Goal: Check status: Check status

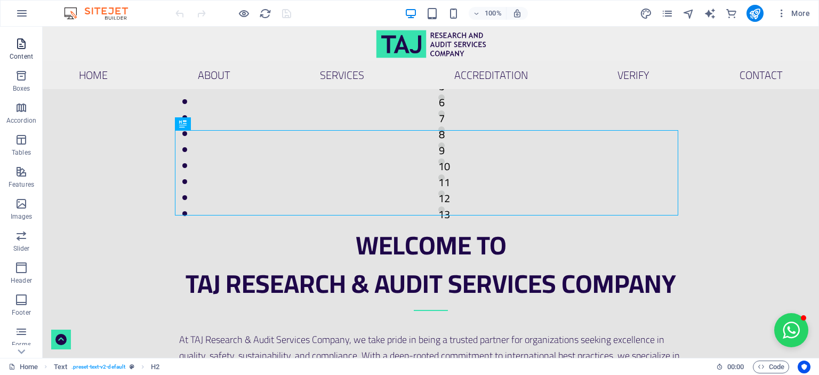
scroll to position [107, 0]
click at [24, 163] on span "Features" at bounding box center [21, 161] width 43 height 26
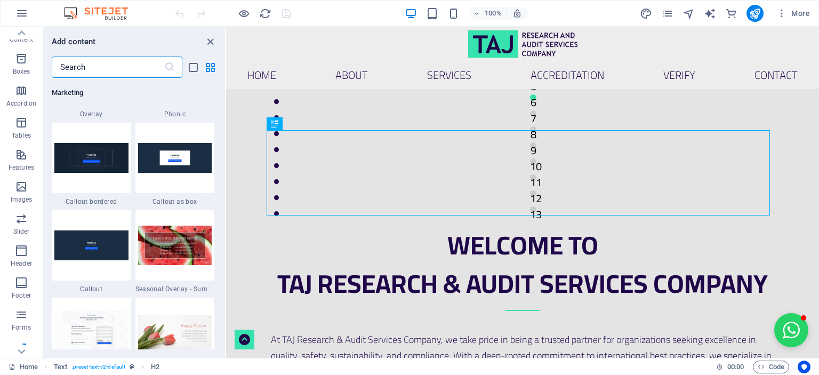
scroll to position [8798, 0]
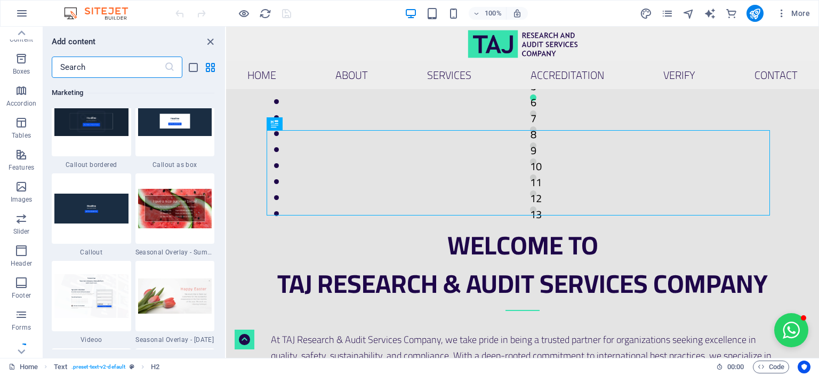
click at [91, 74] on input "text" at bounding box center [108, 67] width 113 height 21
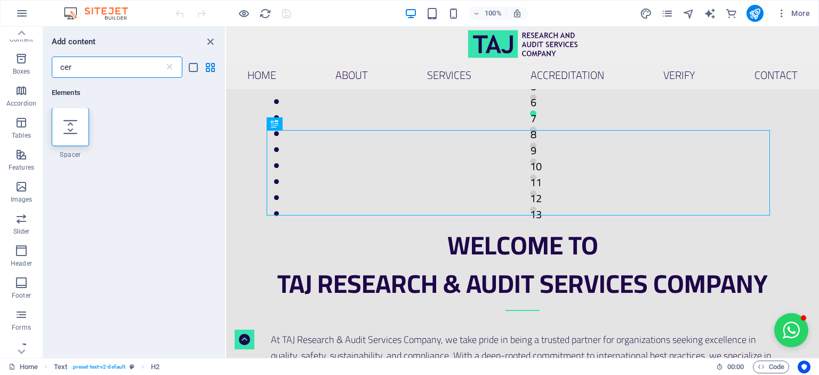
scroll to position [0, 0]
type input "c"
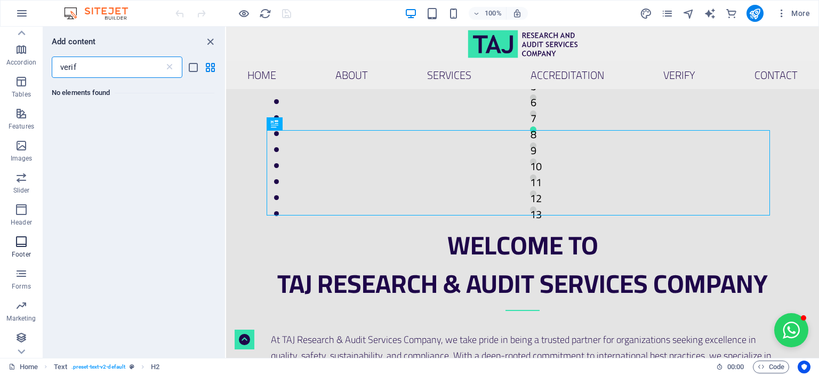
scroll to position [180, 0]
type input "verif"
click at [23, 305] on icon "button" at bounding box center [21, 305] width 13 height 13
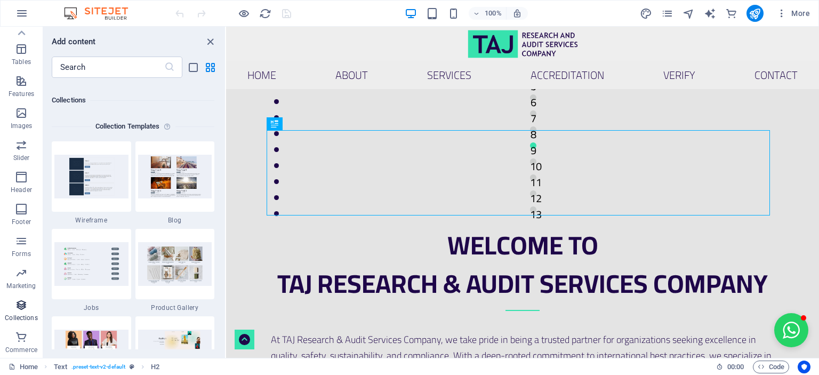
scroll to position [9764, 0]
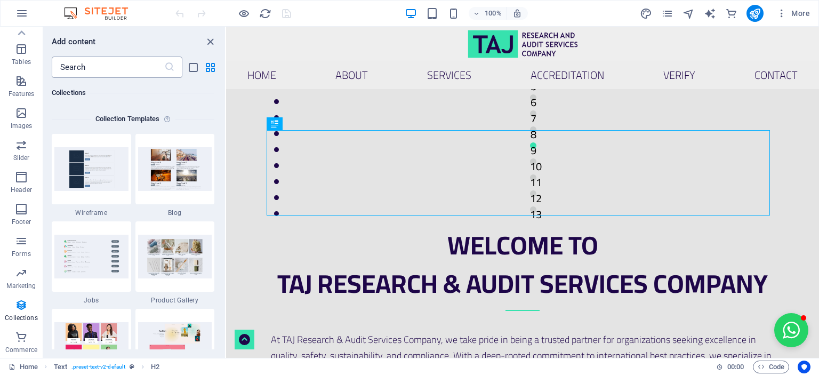
click at [99, 68] on input "text" at bounding box center [108, 67] width 113 height 21
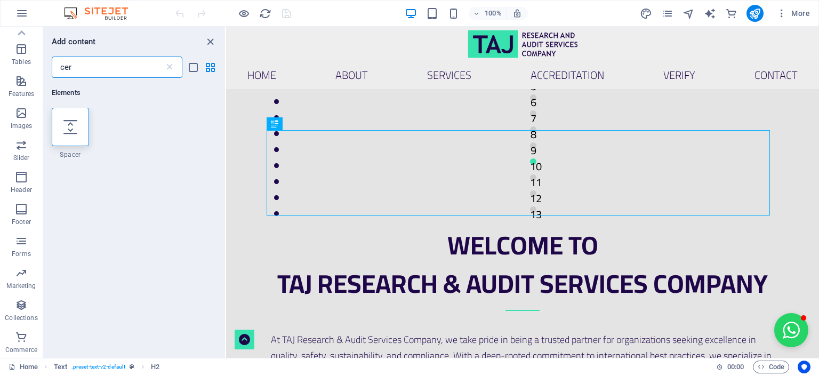
scroll to position [0, 0]
type input "c"
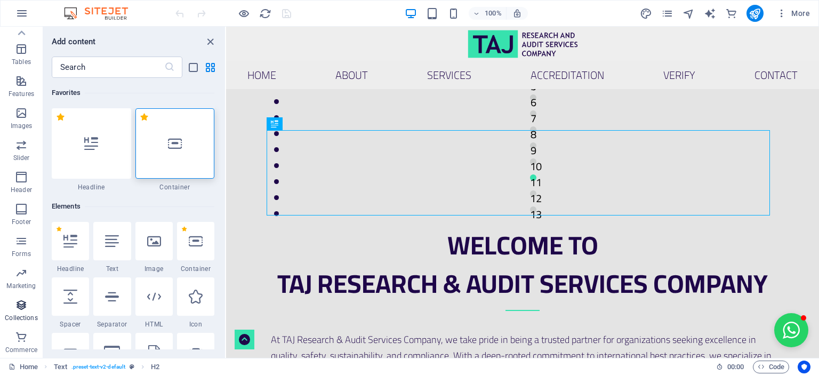
click at [23, 308] on icon "button" at bounding box center [21, 305] width 13 height 13
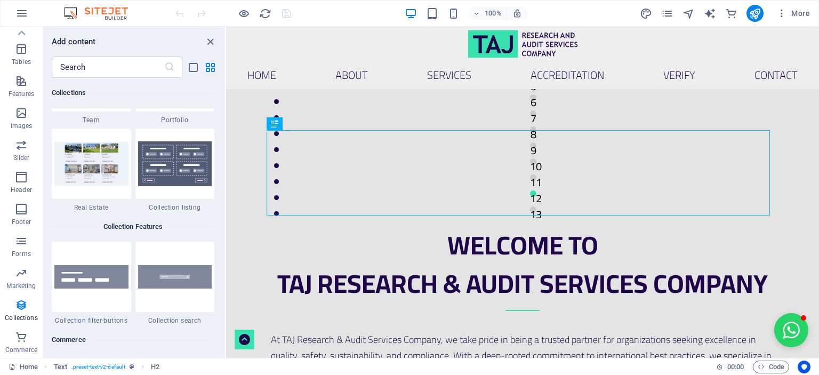
scroll to position [10084, 0]
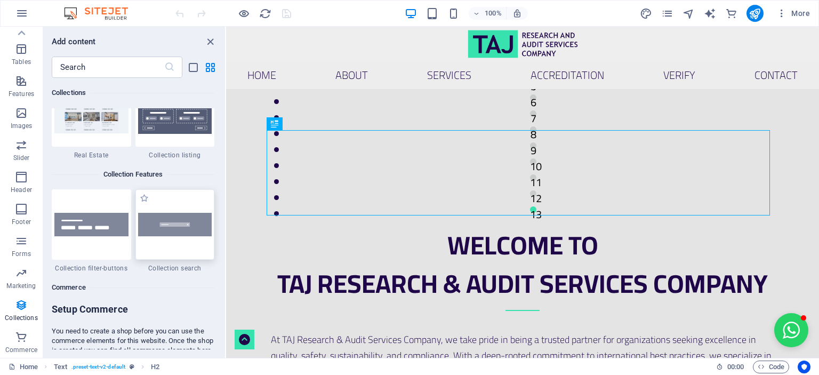
click at [164, 235] on img at bounding box center [175, 225] width 74 height 24
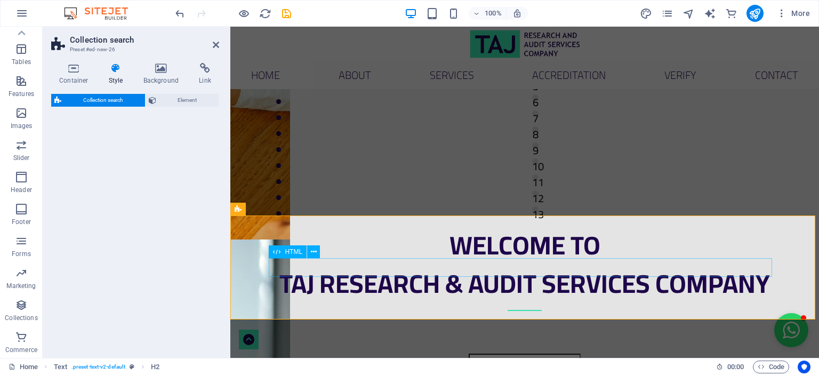
select select "px"
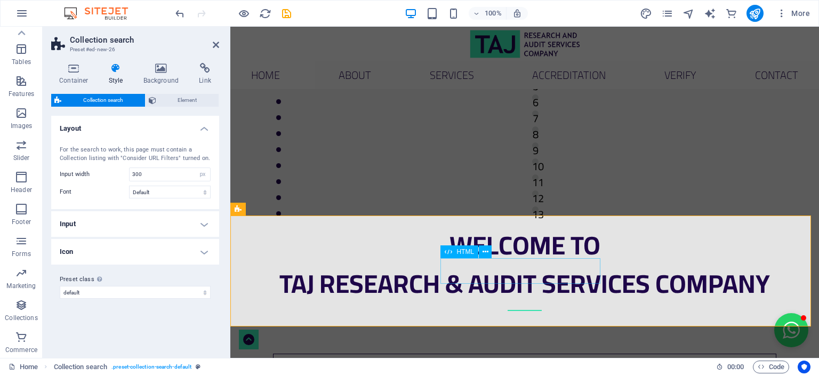
click at [499, 354] on input "search" at bounding box center [524, 367] width 503 height 26
click at [154, 102] on icon at bounding box center [152, 100] width 7 height 13
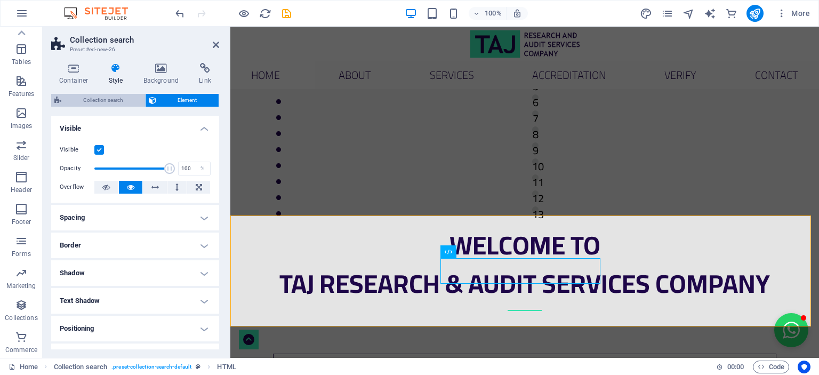
click at [81, 104] on span "Collection search" at bounding box center [103, 100] width 77 height 13
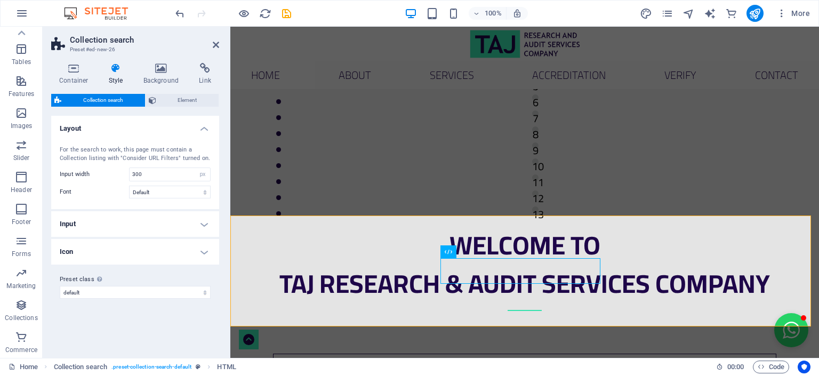
click at [155, 222] on h4 "Input" at bounding box center [135, 224] width 168 height 26
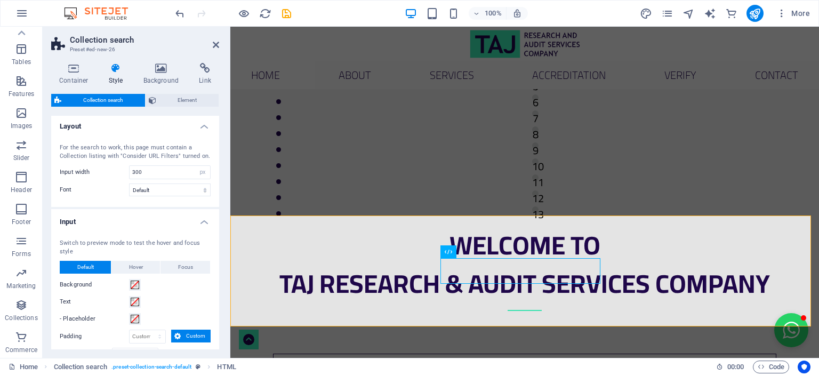
scroll to position [0, 0]
click at [185, 221] on h4 "Input" at bounding box center [135, 220] width 168 height 19
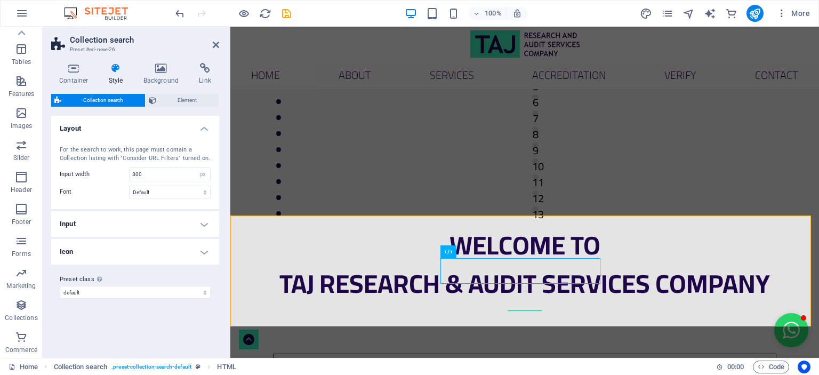
click at [154, 247] on h4 "Icon" at bounding box center [135, 252] width 168 height 26
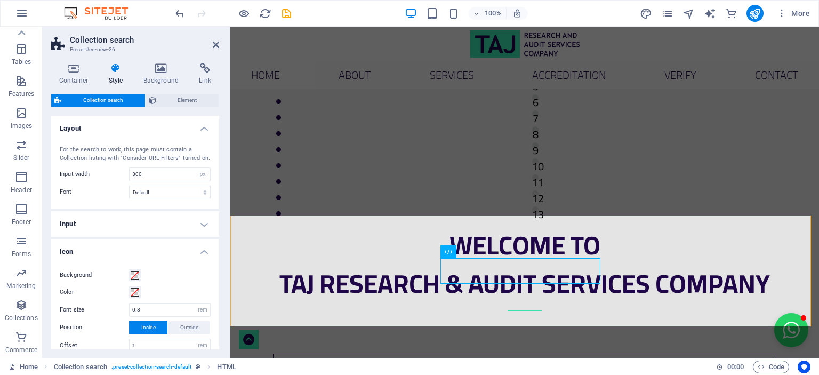
click at [154, 247] on h4 "Icon" at bounding box center [135, 248] width 168 height 19
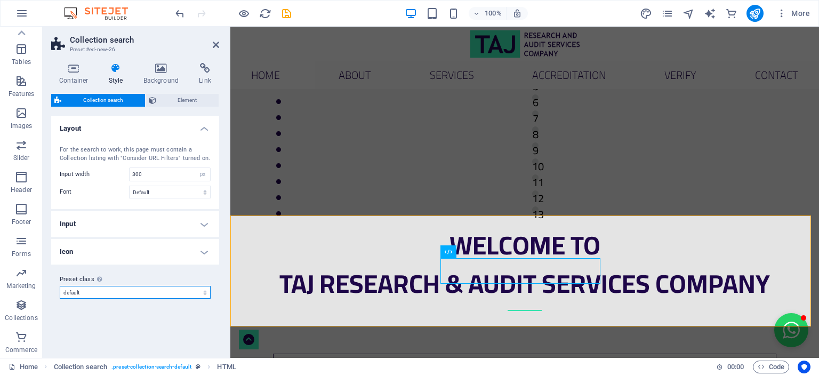
click at [137, 292] on select "default Add preset class" at bounding box center [135, 292] width 151 height 13
click at [465, 252] on span "HTML" at bounding box center [466, 252] width 18 height 6
click at [491, 252] on button at bounding box center [485, 251] width 13 height 13
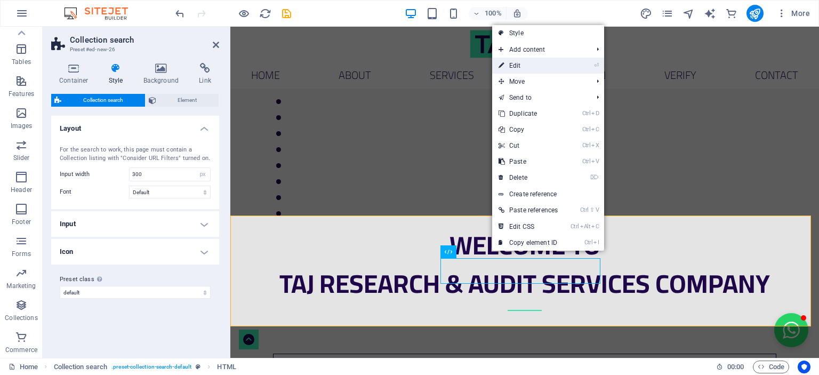
click at [552, 66] on link "⏎ Edit" at bounding box center [528, 66] width 72 height 16
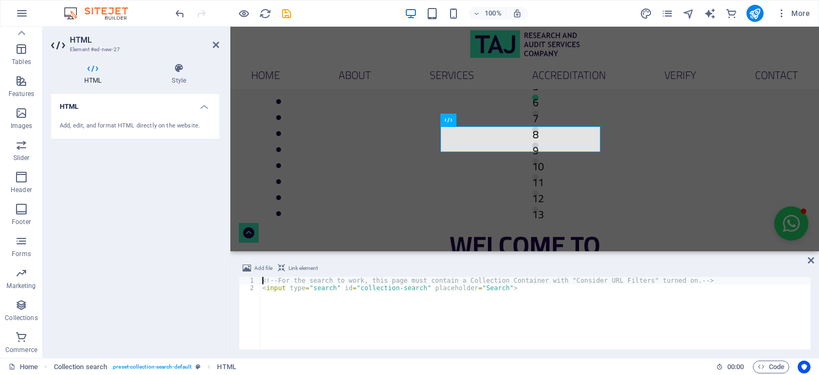
scroll to position [414, 0]
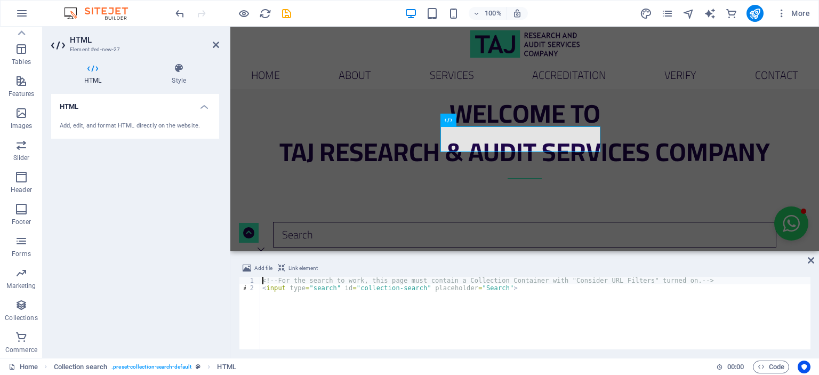
type textarea "<!-- For the search to work, this page must contain a Collection Container with…"
paste textarea
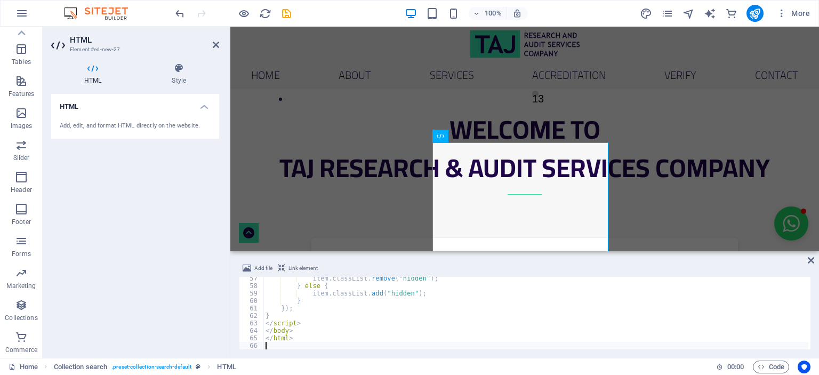
scroll to position [228, 0]
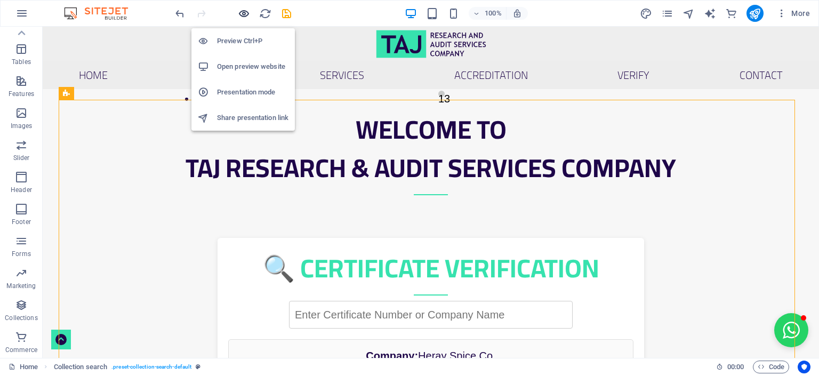
click at [247, 16] on icon "button" at bounding box center [244, 13] width 12 height 12
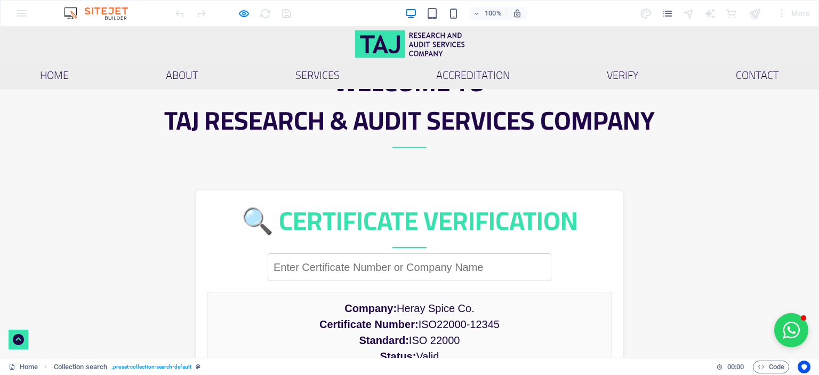
scroll to position [574, 0]
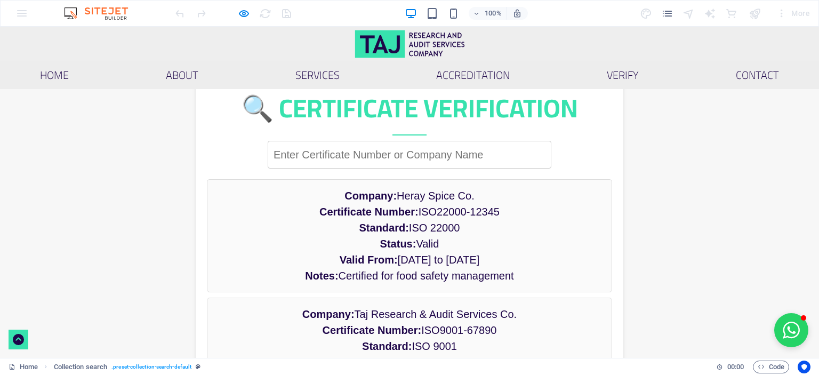
click at [414, 141] on input "text" at bounding box center [410, 155] width 284 height 28
drag, startPoint x: 363, startPoint y: 207, endPoint x: 457, endPoint y: 210, distance: 94.4
click at [457, 210] on div "Company: Heray Spice Co. Certificate Number: ISO22000-12345 Standard: ISO 22000…" at bounding box center [409, 235] width 405 height 113
copy div "ISO22000-12345"
click at [389, 141] on input "text" at bounding box center [410, 155] width 284 height 28
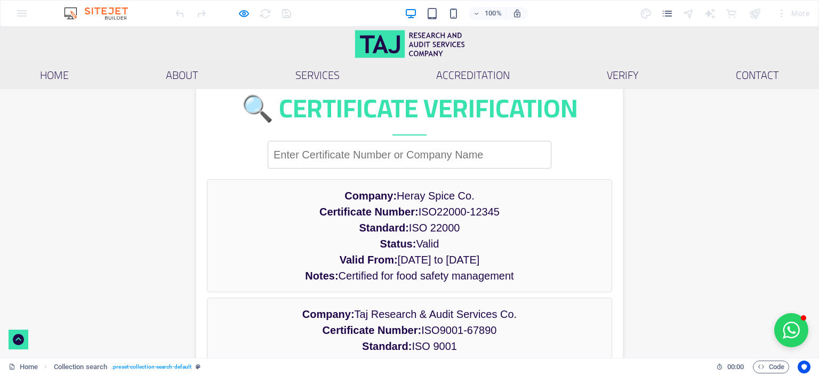
paste input "ISO22000-12345"
type input "ISO22000-12345"
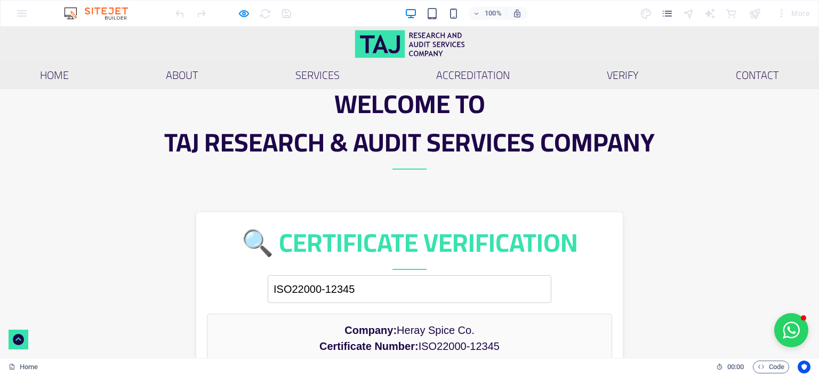
scroll to position [414, 0]
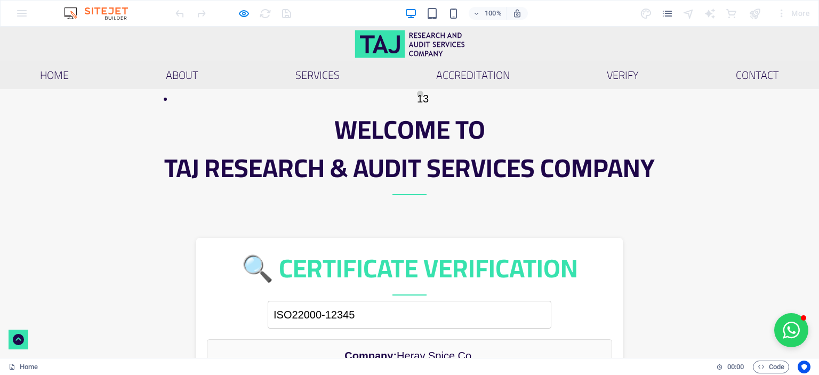
click at [437, 249] on h2 "🔍 Certificate Verification" at bounding box center [409, 272] width 405 height 47
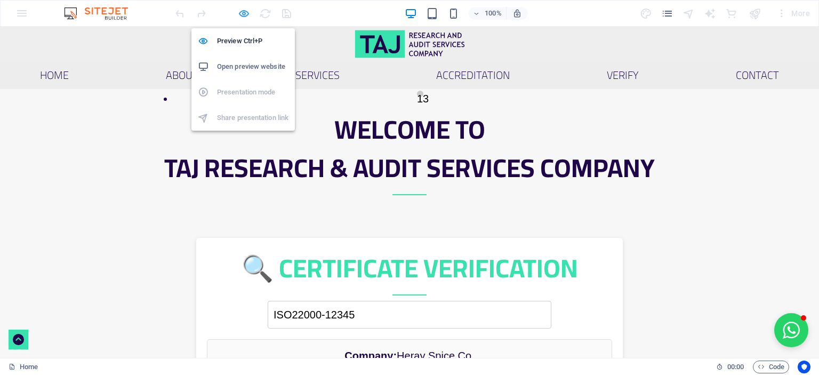
click at [243, 14] on icon "button" at bounding box center [244, 13] width 12 height 12
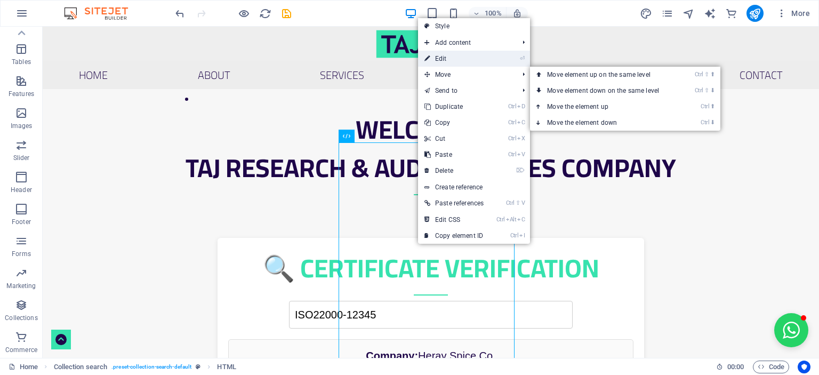
click at [446, 58] on link "⏎ Edit" at bounding box center [454, 59] width 72 height 16
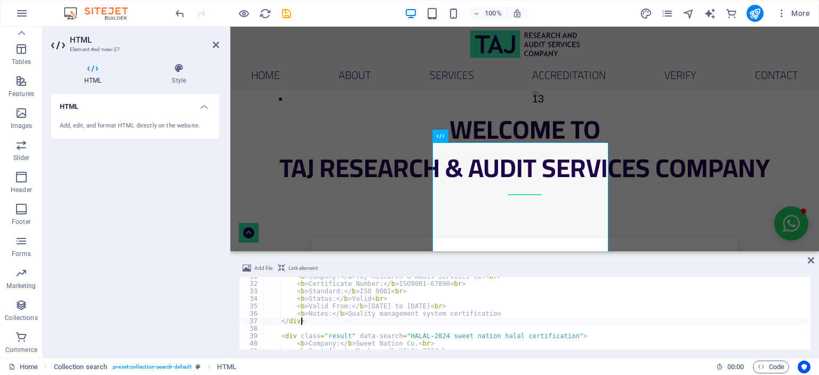
click at [356, 319] on div "< b > Company: </ b > Taj Research & Audit Services Co. < br > < b > Certificat…" at bounding box center [535, 316] width 545 height 87
type textarea "</html>"
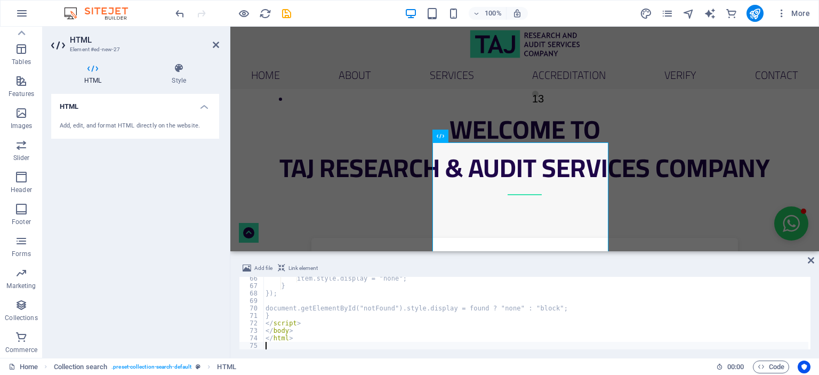
scroll to position [487, 0]
click at [401, 219] on div "Certificate Verification 🔍 Certificate Verification Search ❌ No certificate fou…" at bounding box center [524, 302] width 557 height 215
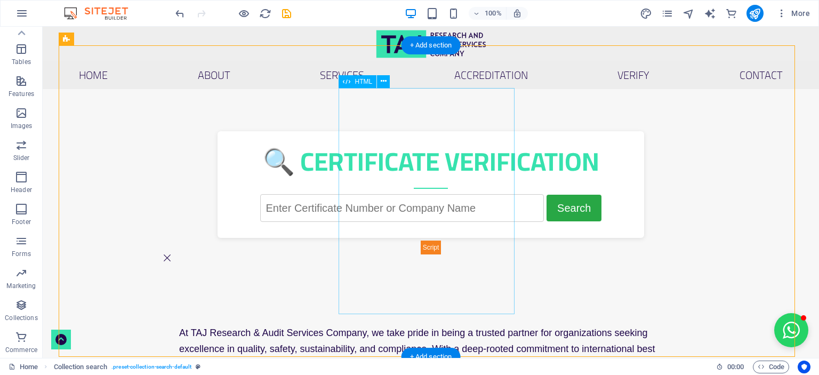
scroll to position [521, 0]
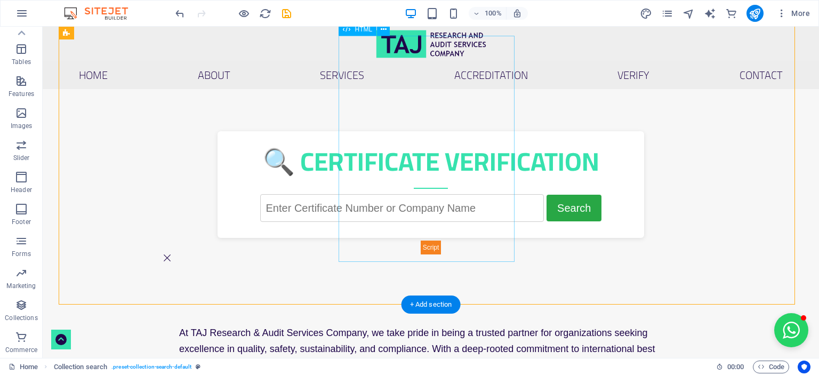
click at [445, 190] on div "Certificate Verification 🔍 Certificate Verification Search ❌ No certificate fou…" at bounding box center [430, 192] width 503 height 123
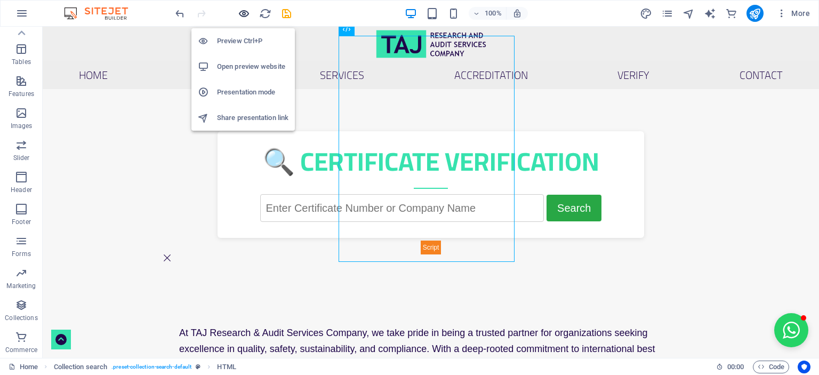
click at [247, 13] on icon "button" at bounding box center [244, 13] width 12 height 12
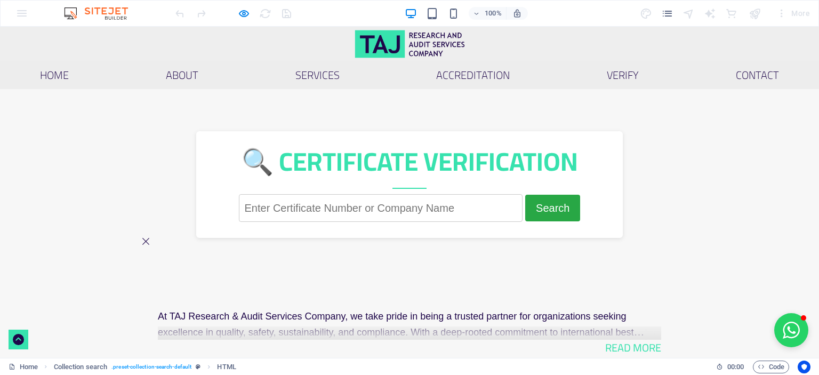
click at [409, 194] on input "text" at bounding box center [381, 208] width 284 height 28
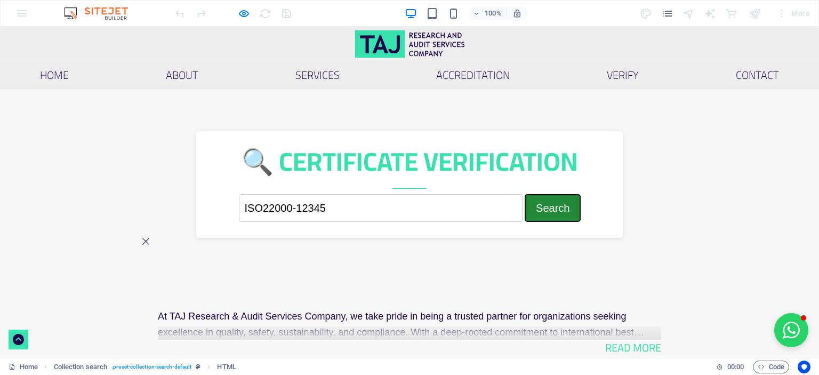
click at [525, 221] on button "Search" at bounding box center [552, 208] width 55 height 27
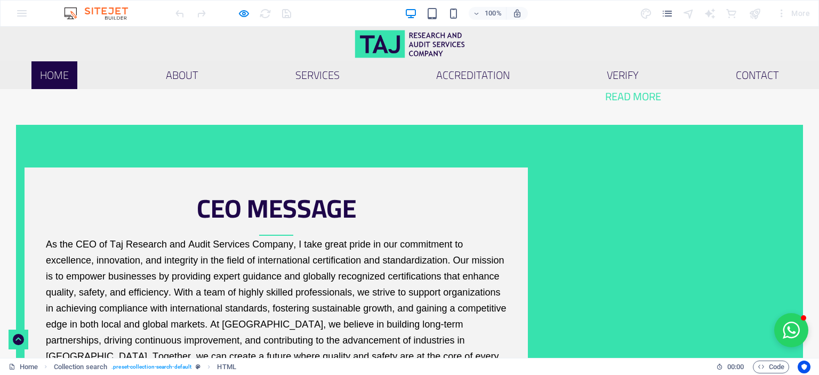
scroll to position [574, 0]
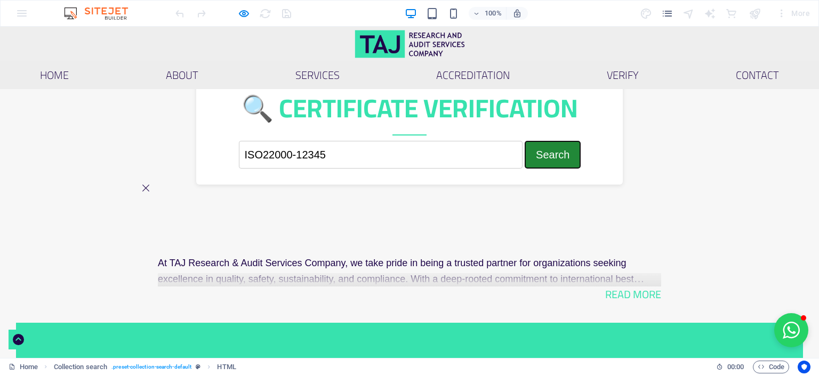
click at [525, 168] on button "Search" at bounding box center [552, 154] width 55 height 27
click at [444, 141] on input "ISO22000-12345" at bounding box center [381, 155] width 284 height 28
drag, startPoint x: 442, startPoint y: 137, endPoint x: 405, endPoint y: 133, distance: 37.5
click at [405, 141] on input "ISO22000-12345" at bounding box center [381, 155] width 284 height 28
type input "ISO22000"
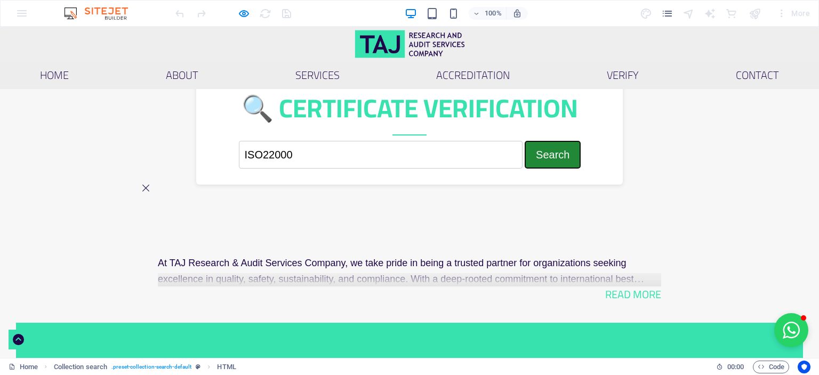
click at [525, 168] on button "Search" at bounding box center [552, 154] width 55 height 27
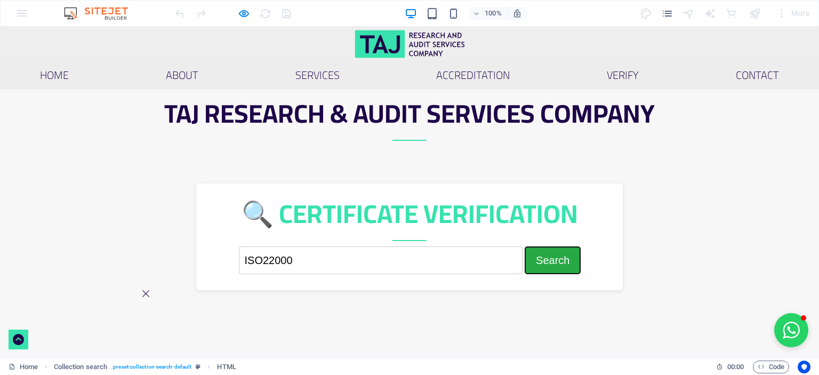
scroll to position [521, 0]
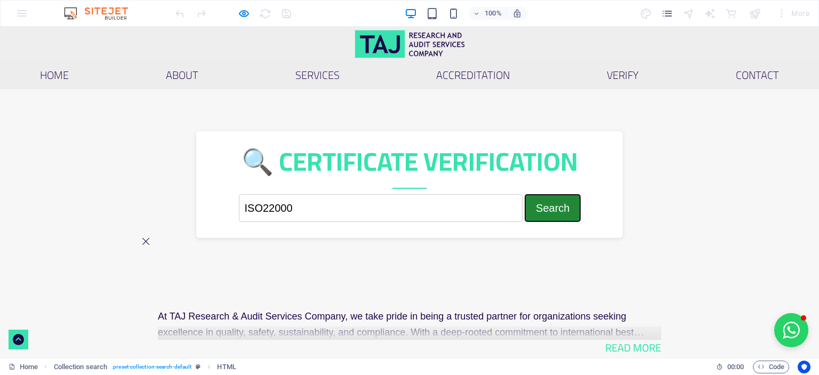
click at [525, 220] on button "Search" at bounding box center [552, 208] width 55 height 27
click at [417, 194] on input "ISO22000" at bounding box center [381, 208] width 284 height 28
drag, startPoint x: 420, startPoint y: 188, endPoint x: 333, endPoint y: 193, distance: 87.1
click at [333, 193] on div "🔍 Certificate Verification ISO22000 Search ❌ No certificate found. Company: Her…" at bounding box center [409, 184] width 427 height 107
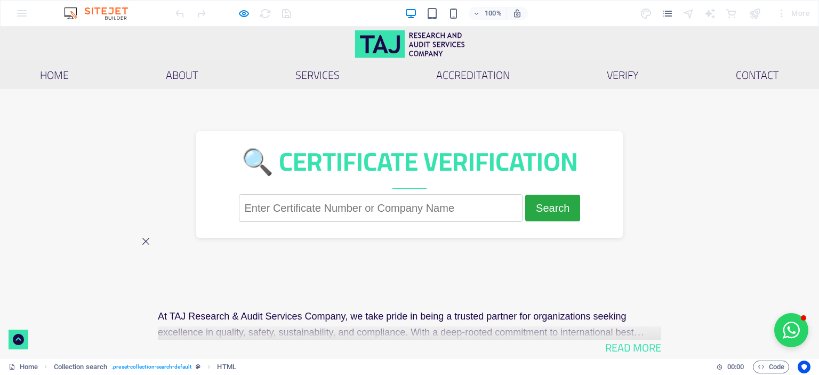
click at [383, 195] on input "text" at bounding box center [381, 208] width 284 height 28
click at [525, 219] on button "Search" at bounding box center [552, 208] width 55 height 27
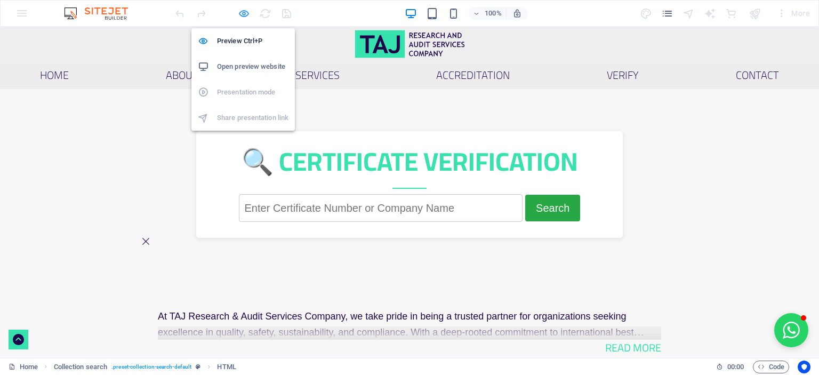
click at [247, 12] on icon "button" at bounding box center [244, 13] width 12 height 12
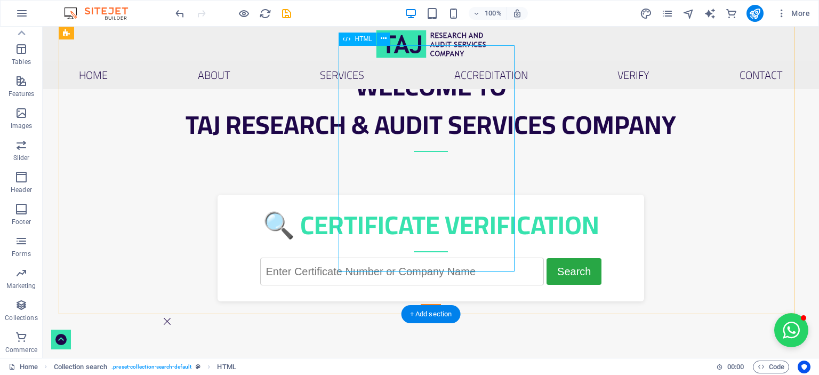
scroll to position [414, 0]
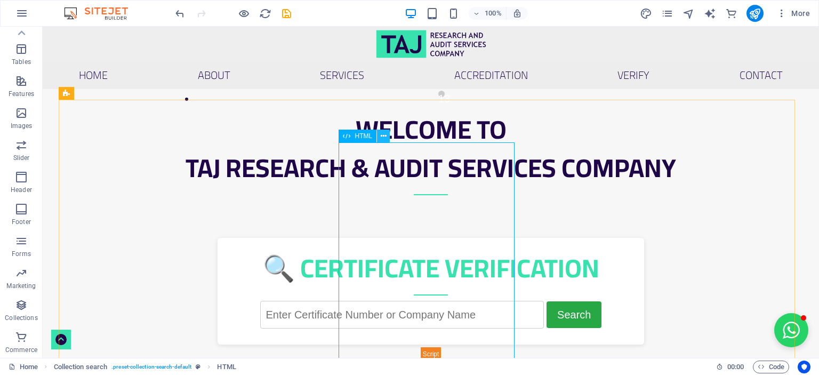
click at [382, 136] on icon at bounding box center [384, 136] width 6 height 11
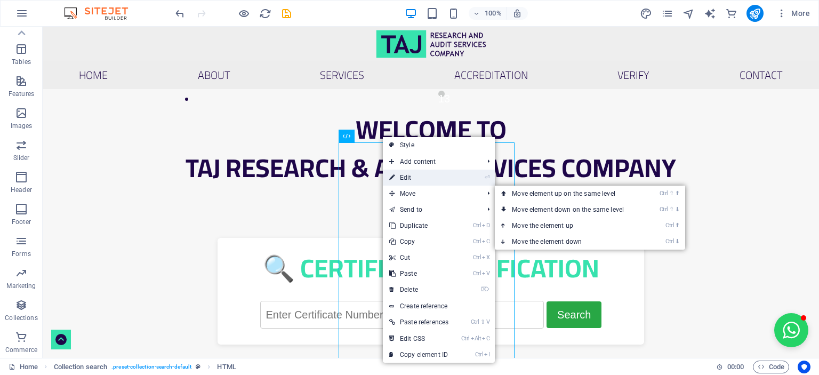
click at [437, 179] on link "⏎ Edit" at bounding box center [419, 178] width 72 height 16
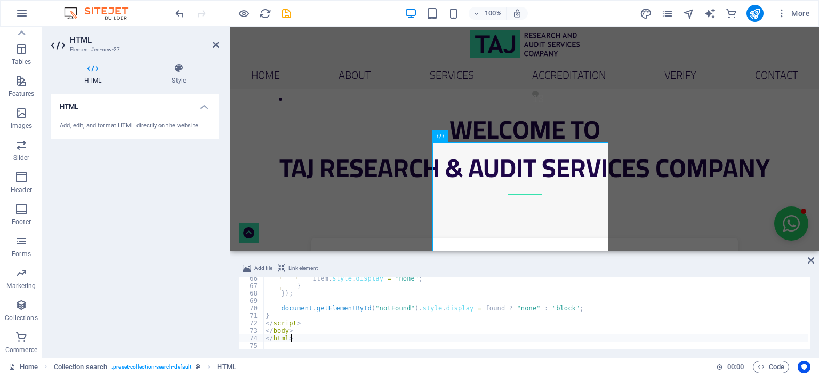
click at [355, 335] on div "item . style . display = "none" ; } }) ; document . getElementById ( "notFound"…" at bounding box center [535, 318] width 545 height 87
type textarea "</html>"
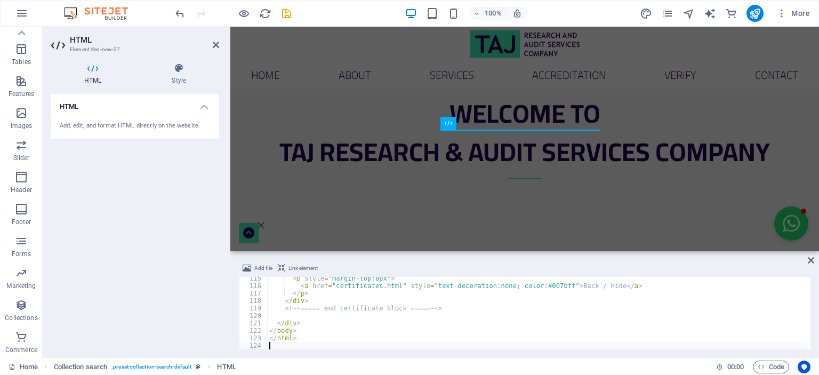
scroll to position [853, 0]
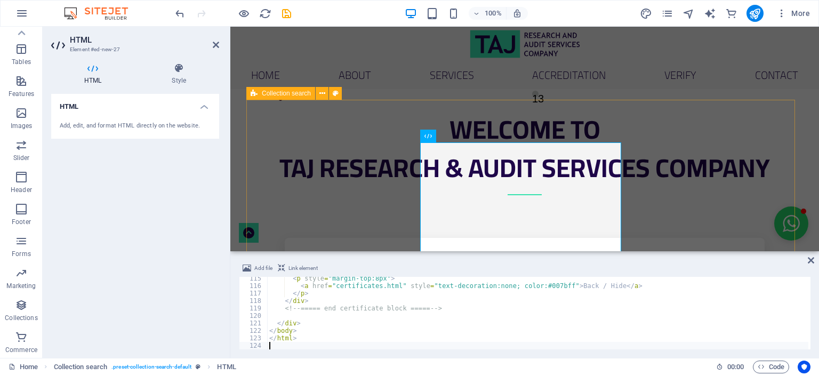
click at [683, 200] on div "Certificate Verification (HTML only) Certificate Verification (HTML only) How t…" at bounding box center [524, 346] width 557 height 303
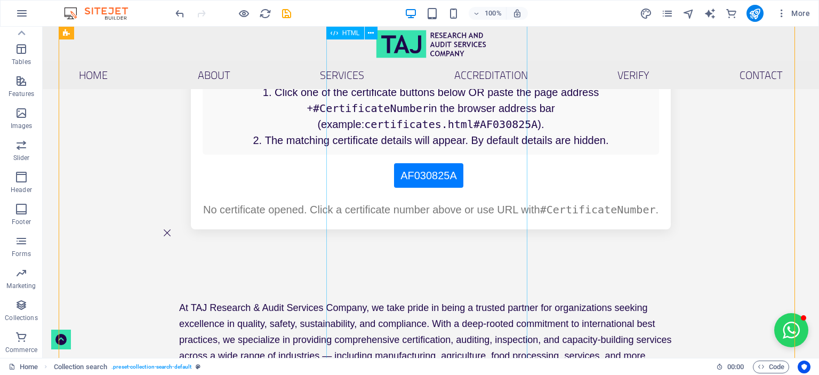
scroll to position [574, 0]
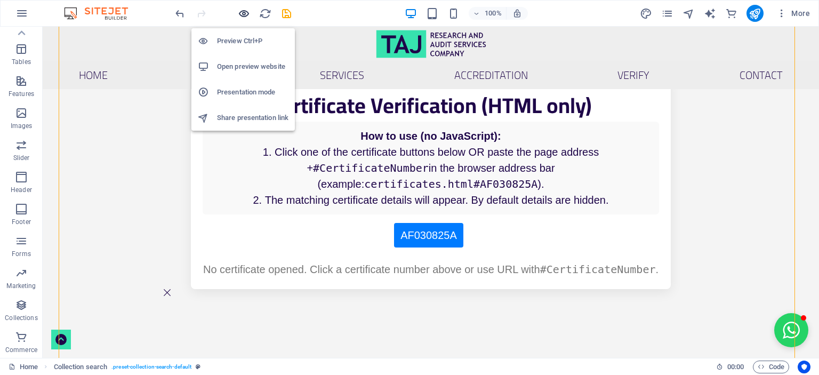
click at [242, 14] on icon "button" at bounding box center [244, 13] width 12 height 12
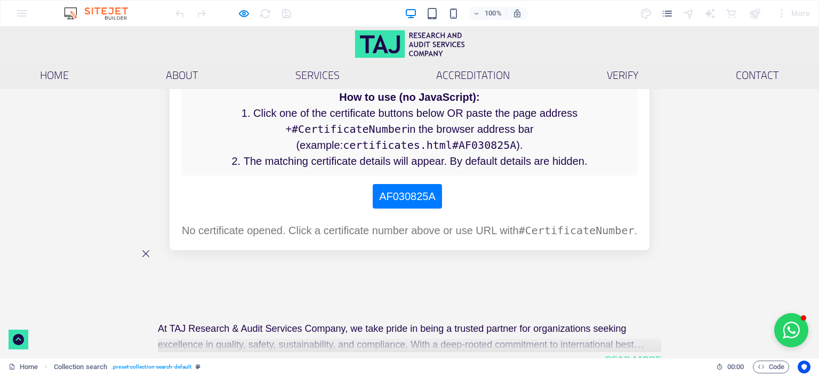
scroll to position [627, 0]
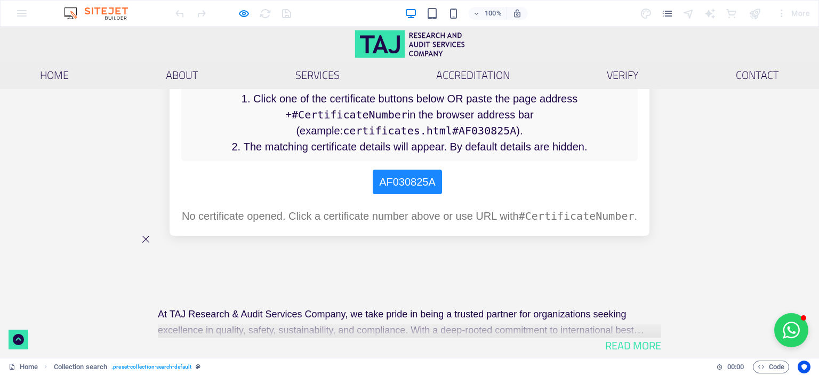
click at [415, 194] on link "AF030825A" at bounding box center [407, 182] width 69 height 25
click at [390, 194] on link "AF030825A" at bounding box center [407, 182] width 69 height 25
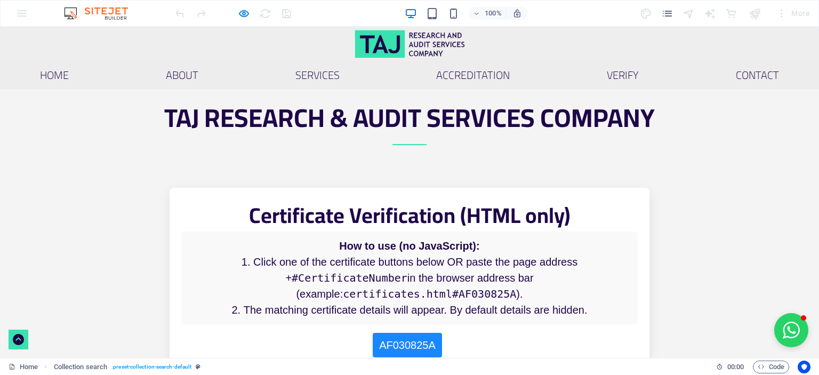
scroll to position [414, 0]
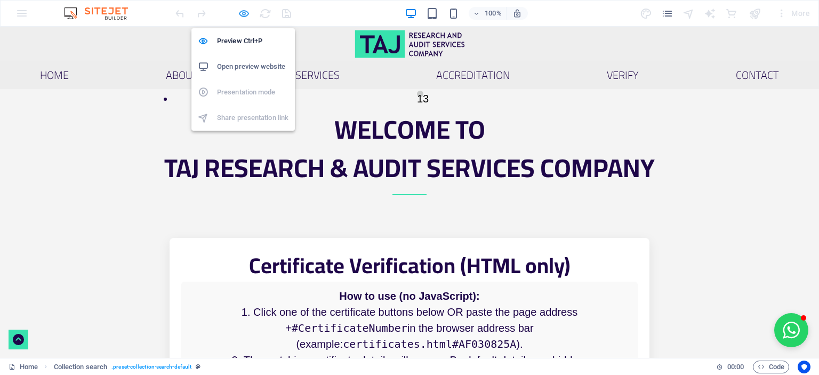
click at [247, 13] on icon "button" at bounding box center [244, 13] width 12 height 12
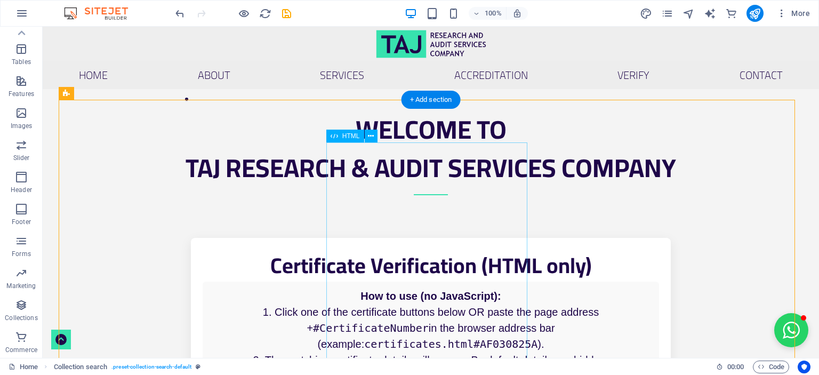
click at [493, 243] on div "Certificate Verification (HTML only) Certificate Verification (HTML only) How t…" at bounding box center [430, 343] width 503 height 211
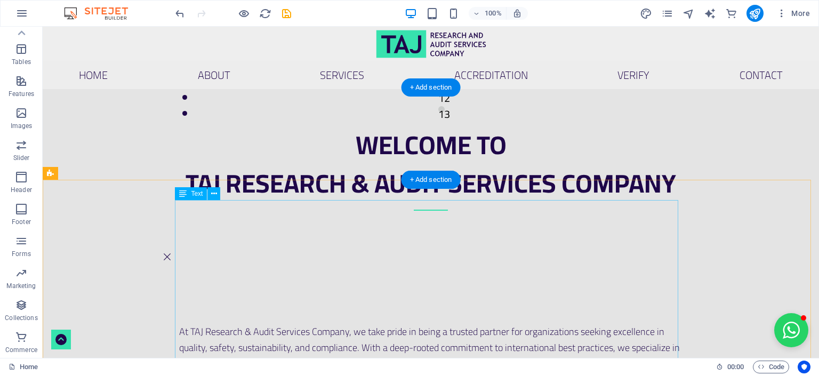
scroll to position [361, 0]
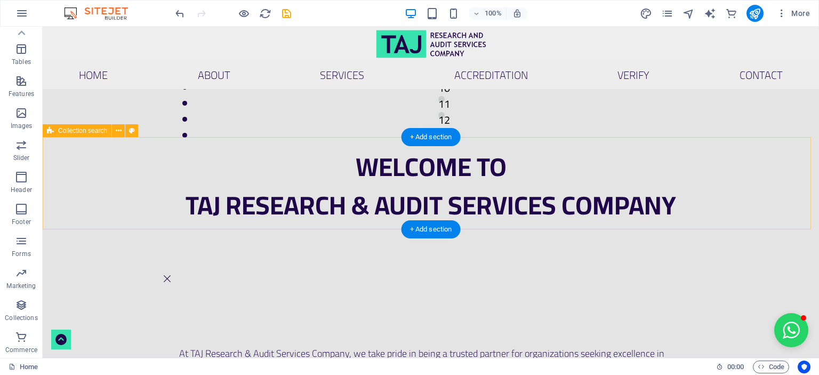
click at [501, 233] on div at bounding box center [431, 279] width 777 height 92
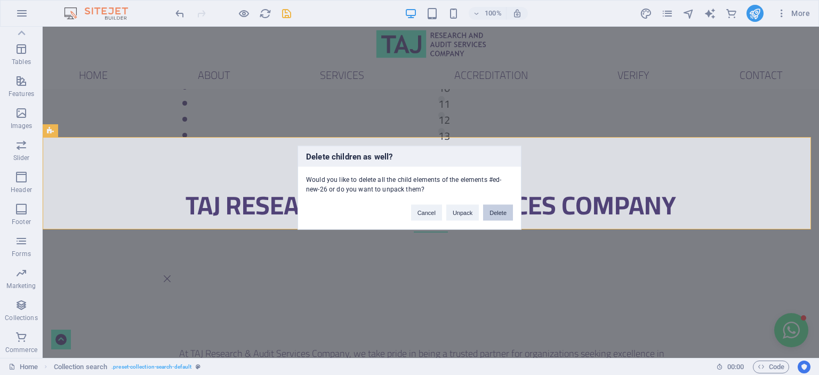
click at [502, 212] on button "Delete" at bounding box center [498, 212] width 30 height 16
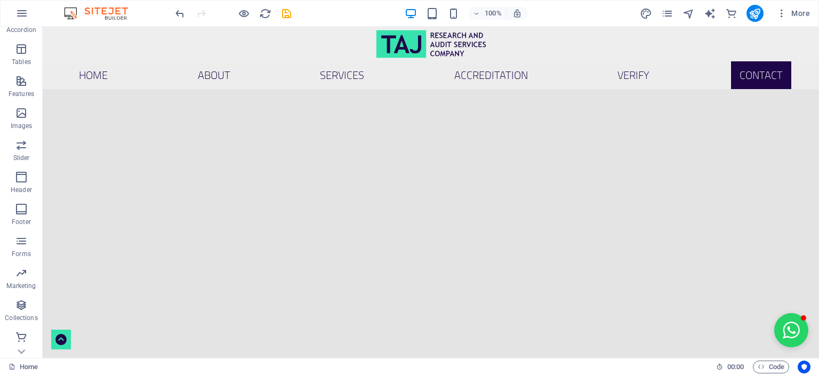
scroll to position [0, 0]
click at [23, 73] on icon "button" at bounding box center [21, 69] width 13 height 13
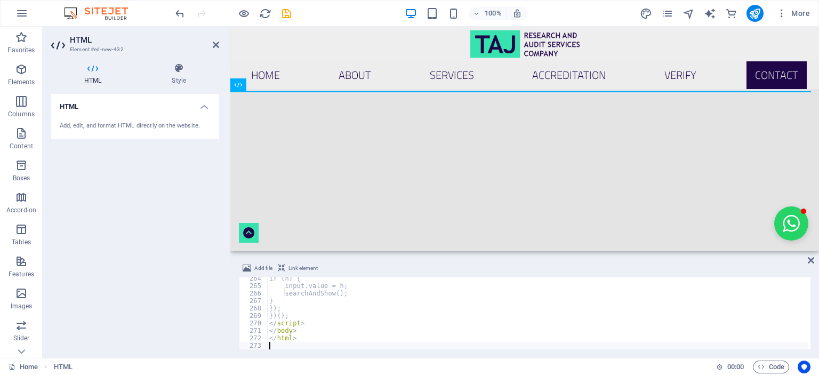
scroll to position [1966, 0]
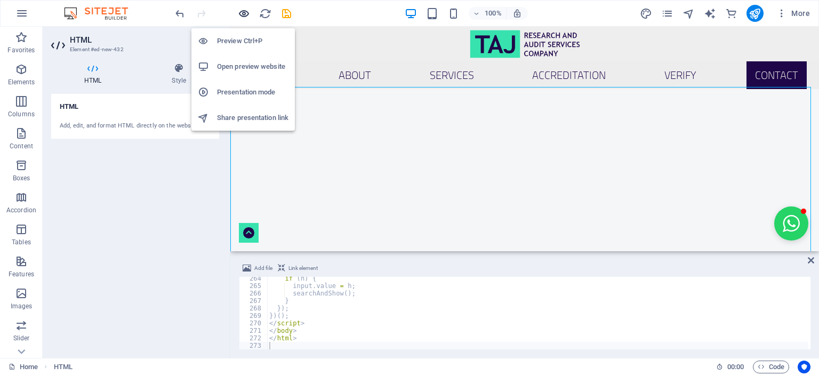
click at [245, 12] on icon "button" at bounding box center [244, 13] width 12 height 12
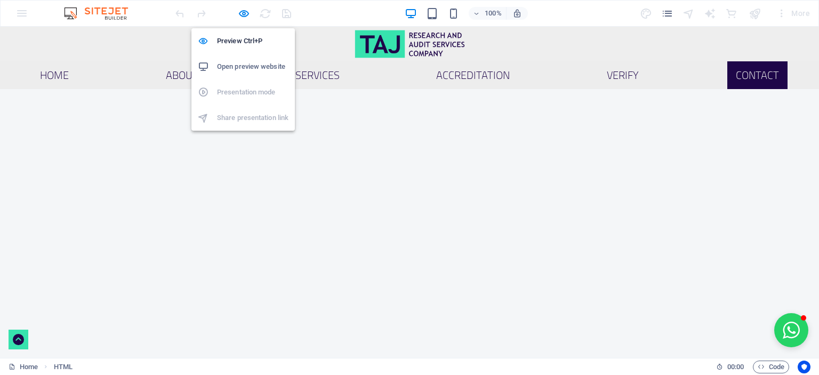
scroll to position [2560, 0]
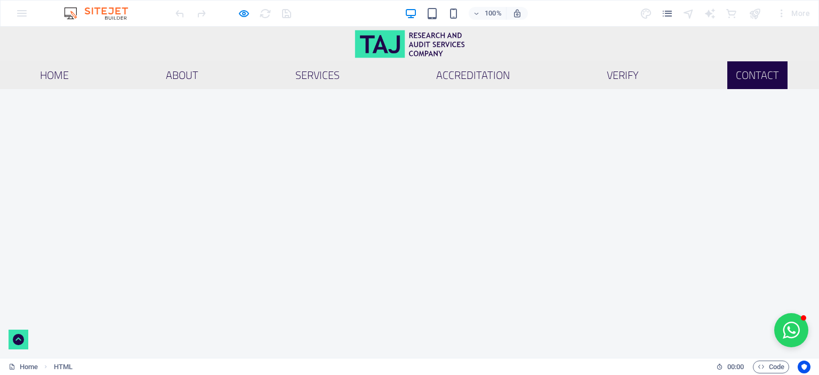
drag, startPoint x: 320, startPoint y: 139, endPoint x: 372, endPoint y: 139, distance: 51.7
copy code "AF030825A"
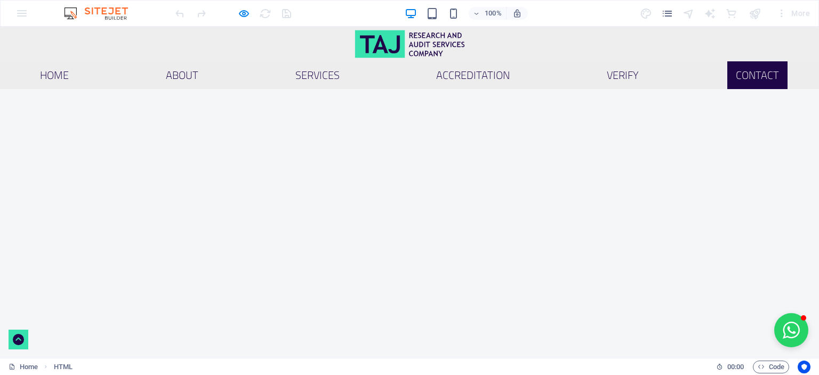
paste input "AF030825A"
type input "AF030825A"
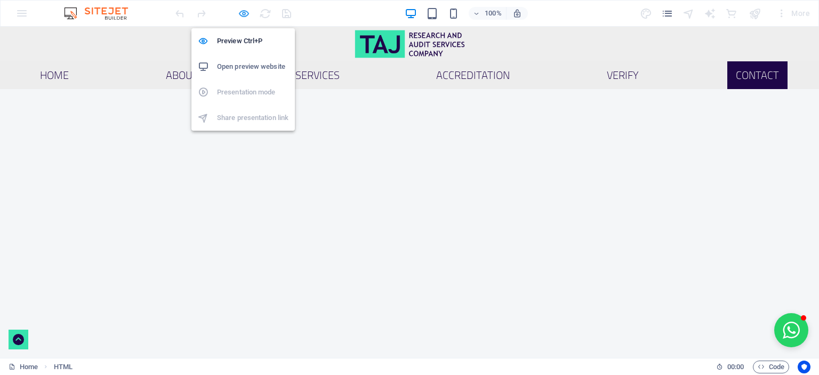
click at [243, 14] on icon "button" at bounding box center [244, 13] width 12 height 12
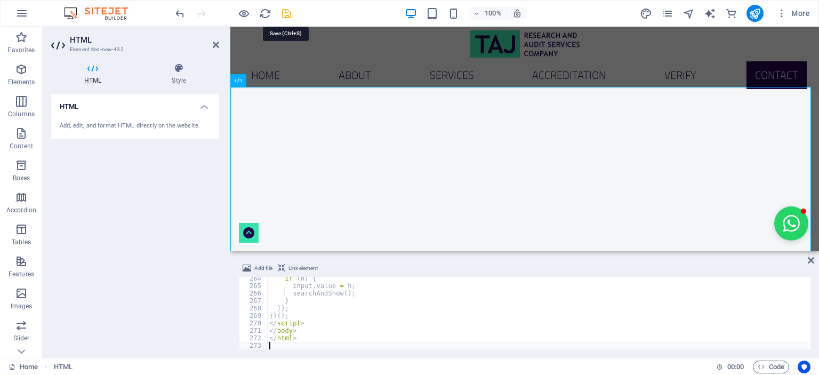
click at [286, 12] on icon "save" at bounding box center [287, 13] width 12 height 12
